Goal: Obtain resource: Download file/media

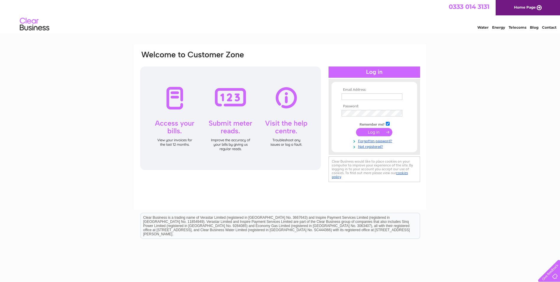
type input "finance@realgooddental.com"
click at [369, 132] on input "submit" at bounding box center [374, 132] width 36 height 8
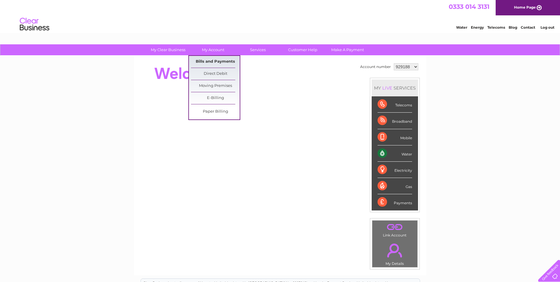
click at [218, 61] on link "Bills and Payments" at bounding box center [215, 62] width 49 height 12
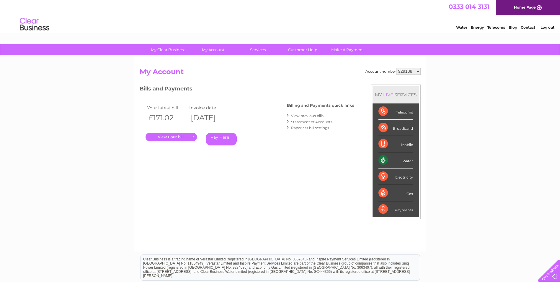
click at [184, 135] on link "." at bounding box center [171, 137] width 51 height 9
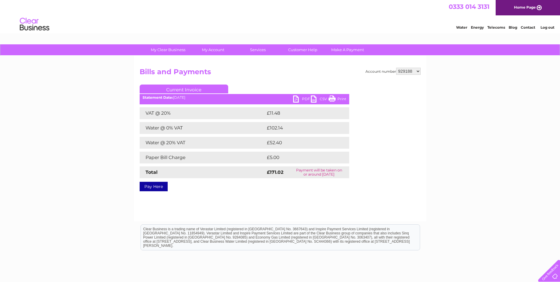
click at [299, 99] on link "PDF" at bounding box center [302, 99] width 18 height 9
drag, startPoint x: 59, startPoint y: 69, endPoint x: 103, endPoint y: 79, distance: 45.1
click at [59, 69] on div "My Clear Business Login Details My Details My Preferences Link Account My Accou…" at bounding box center [280, 183] width 560 height 278
click at [415, 69] on select "929188 948388 1156878" at bounding box center [408, 71] width 25 height 7
select select "948388"
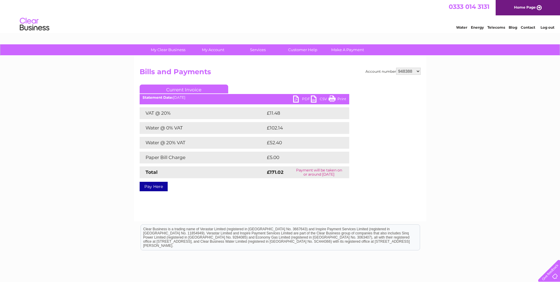
click at [397, 68] on select "929188 948388 1156878" at bounding box center [408, 71] width 25 height 7
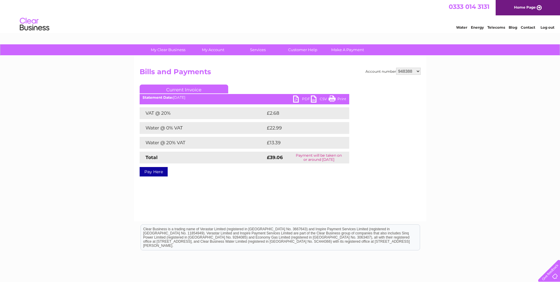
click at [296, 100] on link "PDF" at bounding box center [302, 99] width 18 height 9
drag, startPoint x: 87, startPoint y: 117, endPoint x: 217, endPoint y: 72, distance: 137.0
click at [87, 117] on div "My Clear Business Login Details My Details My Preferences Link Account My Accou…" at bounding box center [280, 183] width 560 height 278
click at [416, 71] on select "929188 948388 1156878" at bounding box center [408, 71] width 25 height 7
select select "1156878"
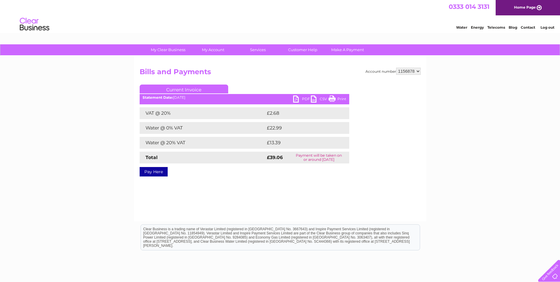
click at [397, 68] on select "929188 948388 1156878" at bounding box center [408, 71] width 25 height 7
click at [299, 97] on link "PDF" at bounding box center [302, 99] width 18 height 9
drag, startPoint x: 22, startPoint y: 152, endPoint x: 141, endPoint y: 53, distance: 155.2
click at [22, 152] on div "My Clear Business Login Details My Details My Preferences Link Account My Accou…" at bounding box center [280, 183] width 560 height 278
